Goal: Task Accomplishment & Management: Use online tool/utility

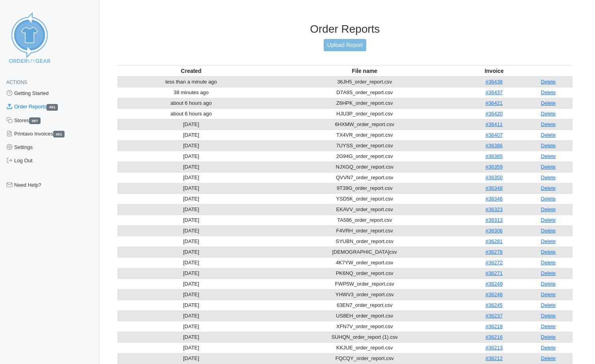
click at [352, 52] on div "Order Reports Upload Report" at bounding box center [344, 43] width 455 height 43
click at [352, 46] on link "Upload Report" at bounding box center [345, 45] width 43 height 12
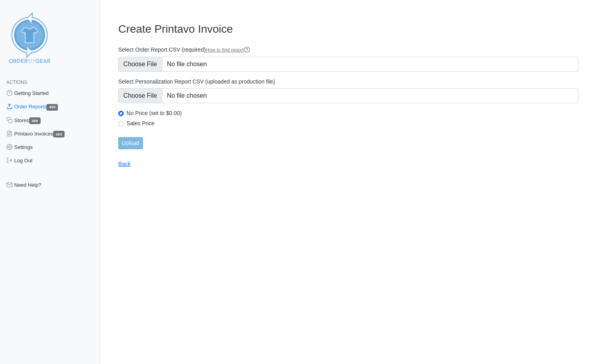
type input "C:\fakepath\X2RKM_order_report.csv"
click at [135, 144] on input "Upload" at bounding box center [130, 143] width 24 height 12
